Goal: Navigation & Orientation: Find specific page/section

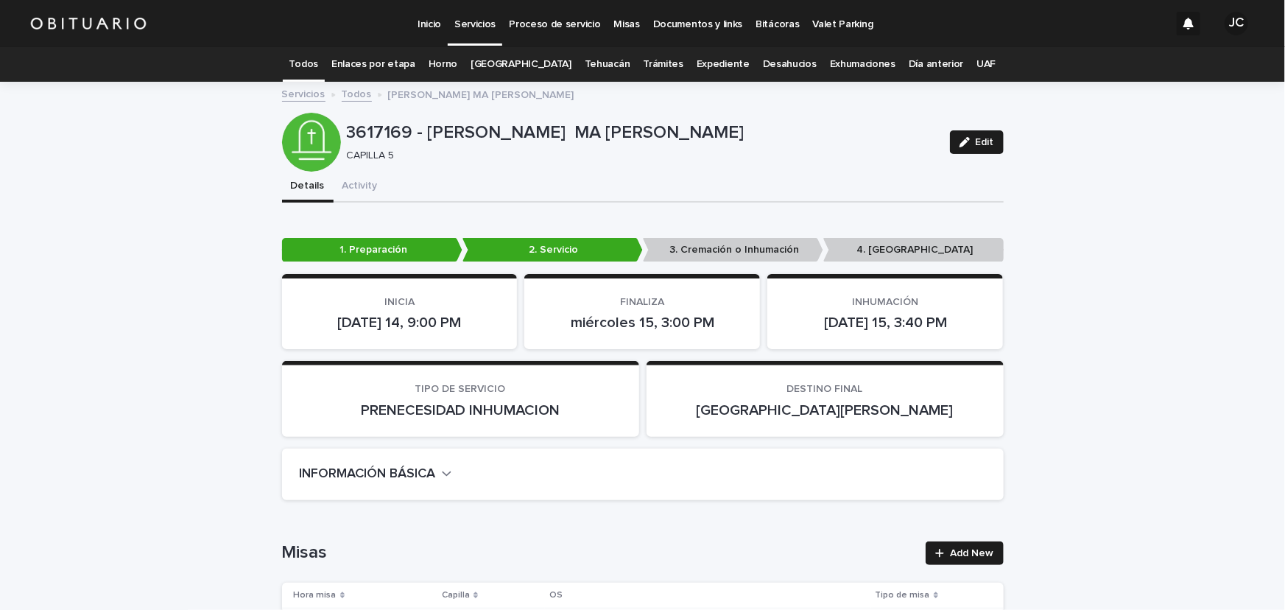
click at [314, 68] on link "Todos" at bounding box center [303, 64] width 29 height 35
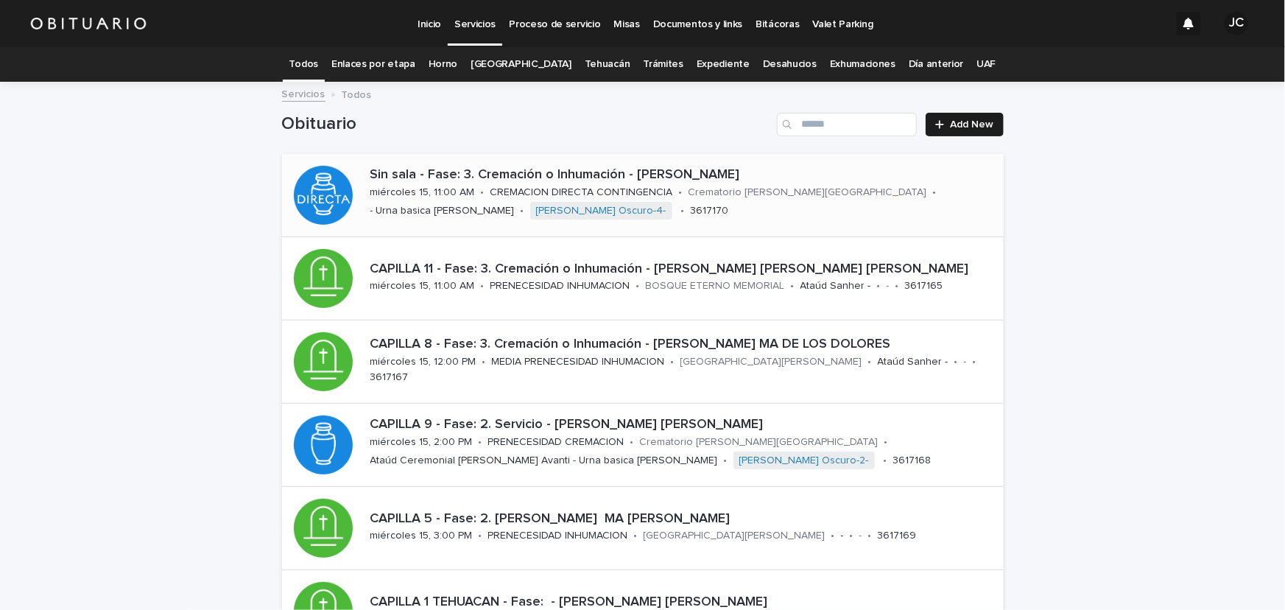
click at [622, 196] on p "CREMACION DIRECTA CONTINGENCIA" at bounding box center [581, 192] width 183 height 13
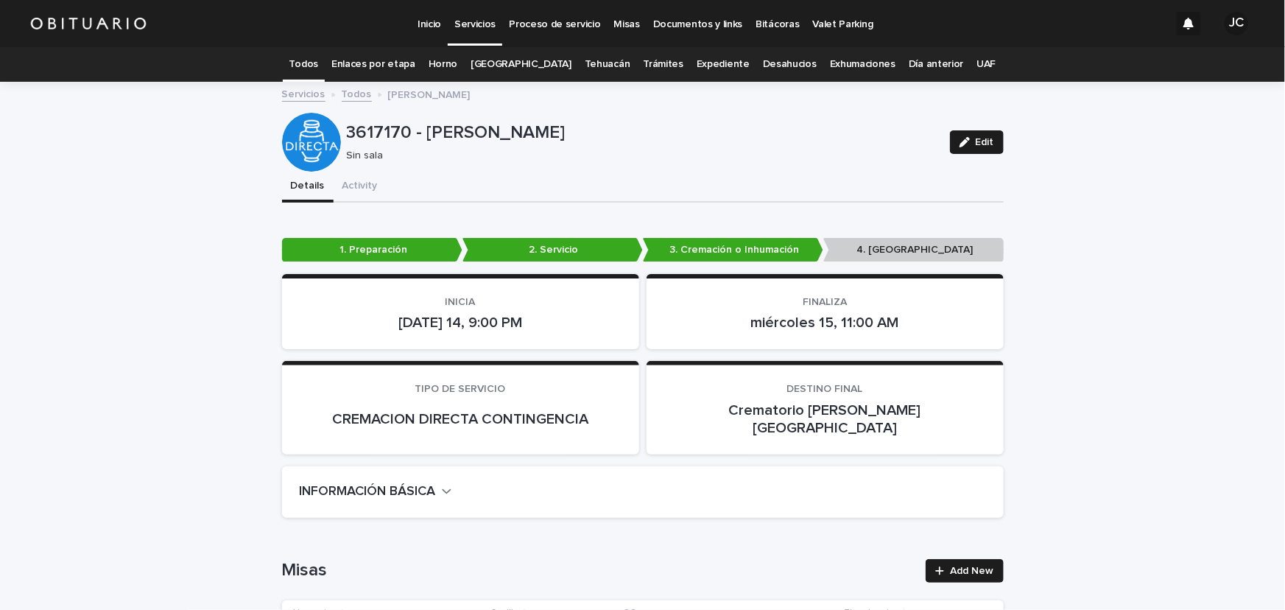
click at [318, 59] on link "Todos" at bounding box center [303, 64] width 29 height 35
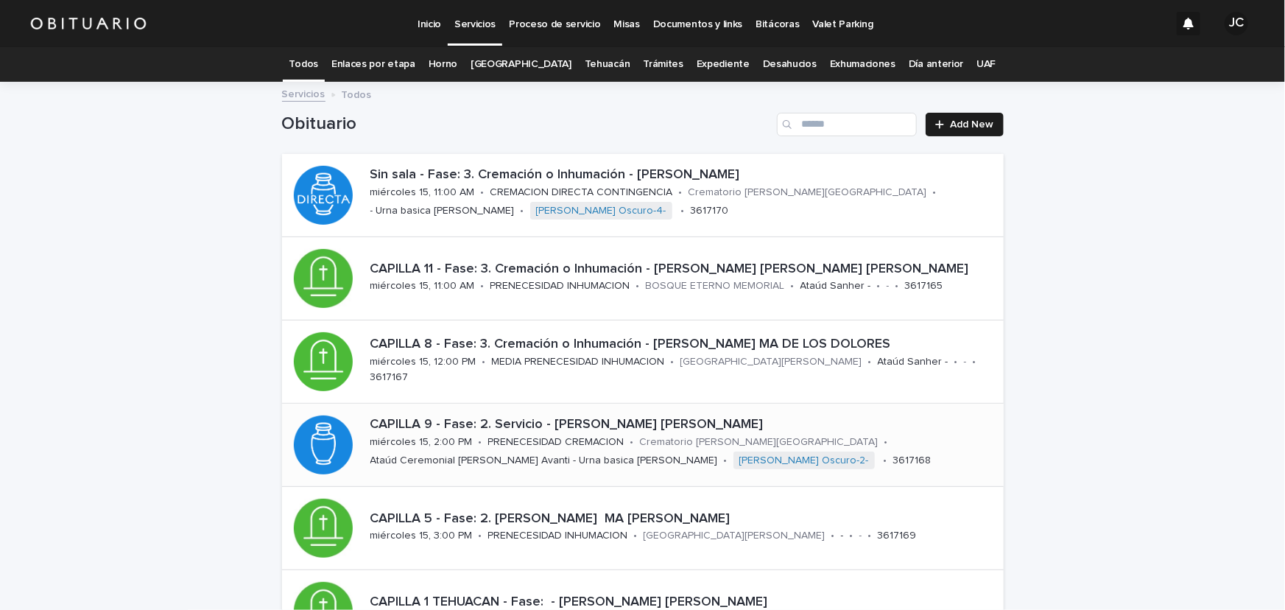
click at [514, 434] on div "PRENECESIDAD CREMACION" at bounding box center [556, 440] width 136 height 15
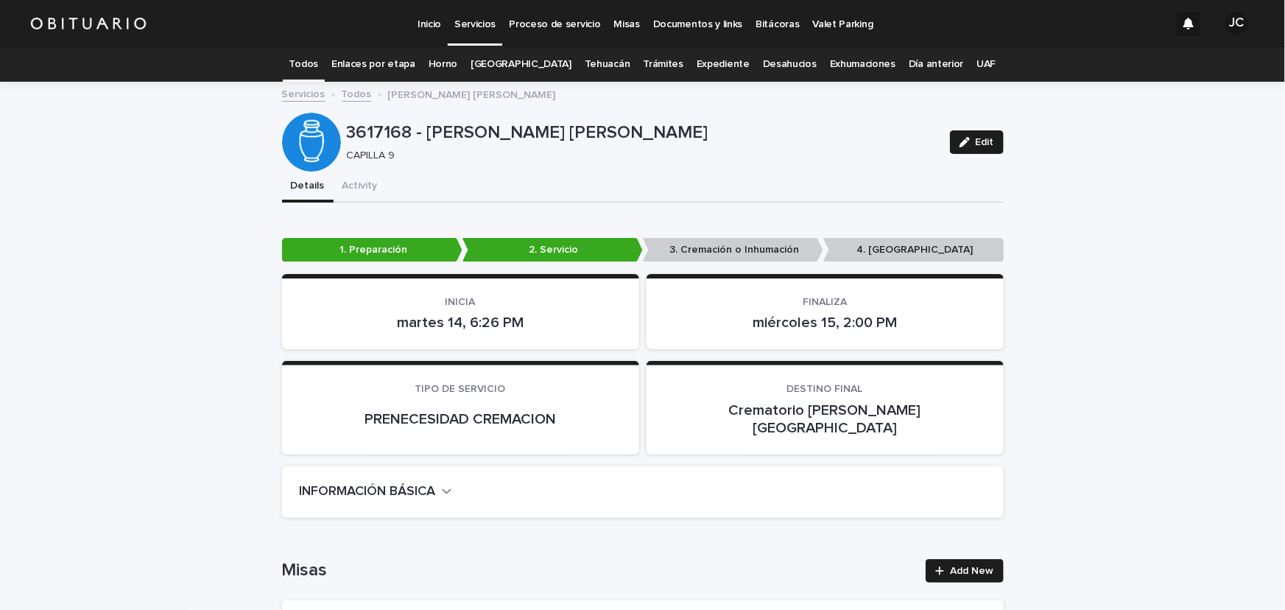
click at [318, 62] on link "Todos" at bounding box center [303, 64] width 29 height 35
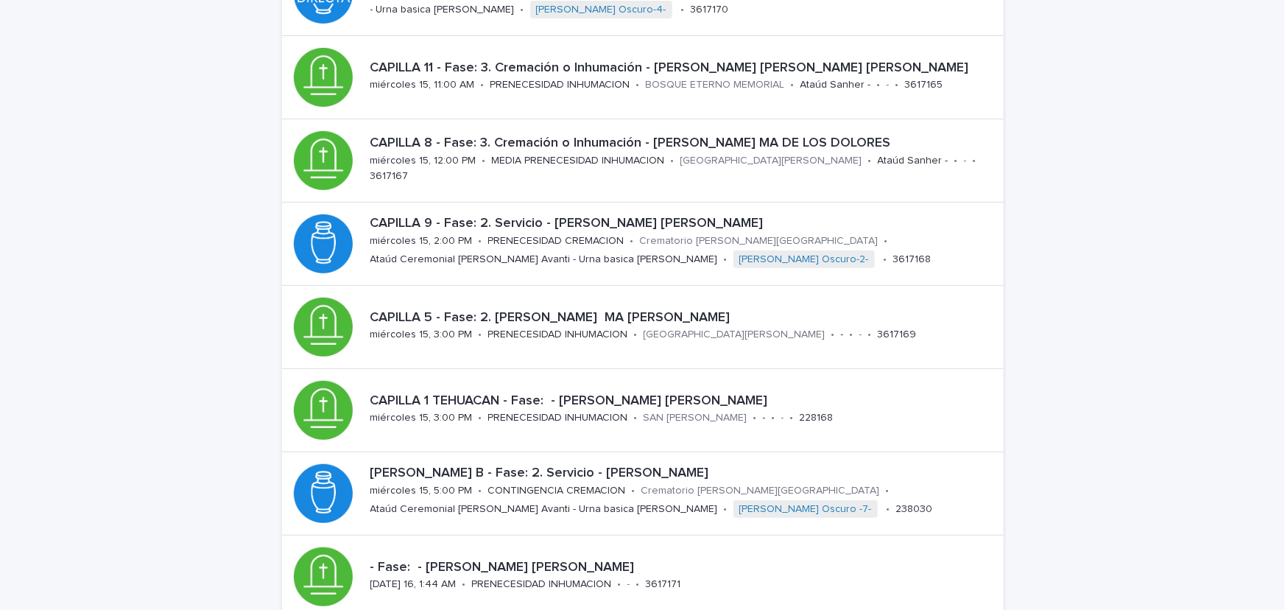
scroll to position [37, 0]
